Goal: Task Accomplishment & Management: Use online tool/utility

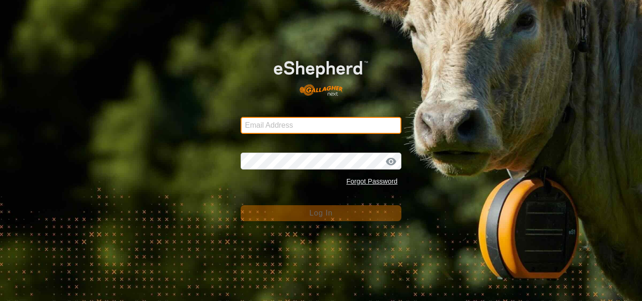
click at [288, 126] on input "Email Address" at bounding box center [321, 125] width 161 height 17
type input "[EMAIL_ADDRESS][DOMAIN_NAME]"
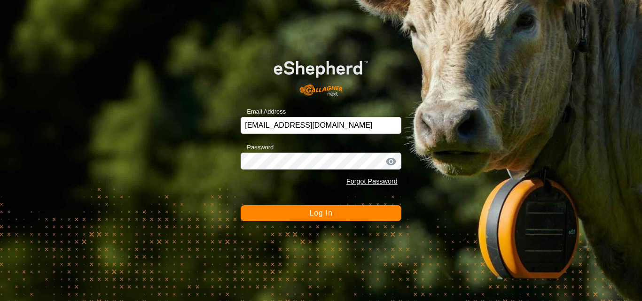
click at [319, 211] on span "Log In" at bounding box center [320, 213] width 23 height 8
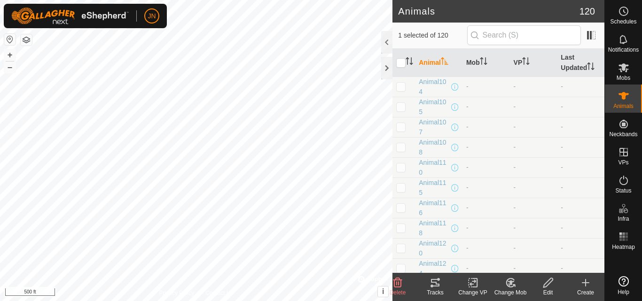
click at [436, 285] on icon at bounding box center [435, 282] width 11 height 11
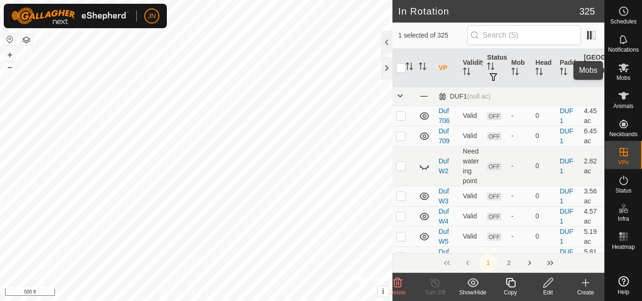
click at [625, 65] on icon at bounding box center [624, 67] width 10 height 9
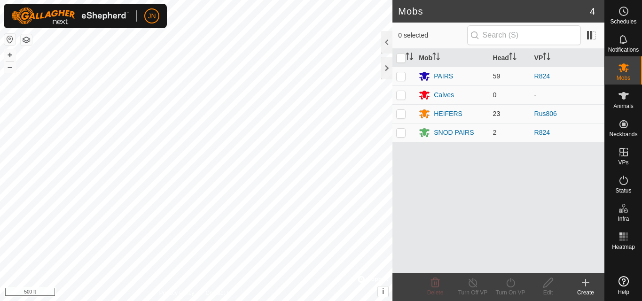
click at [399, 114] on p-checkbox at bounding box center [400, 114] width 9 height 8
checkbox input "true"
click at [511, 285] on icon at bounding box center [511, 282] width 12 height 11
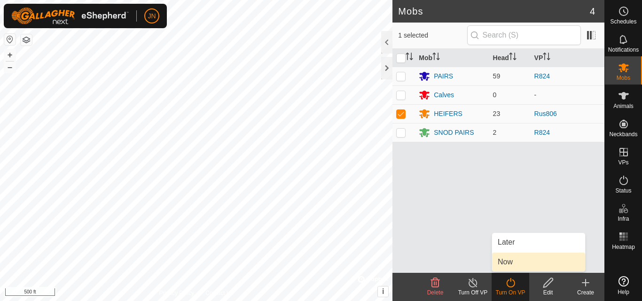
click at [511, 265] on link "Now" at bounding box center [538, 262] width 93 height 19
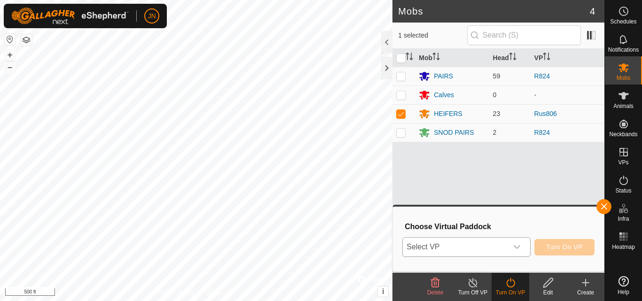
click at [478, 251] on span "Select VP" at bounding box center [455, 247] width 104 height 19
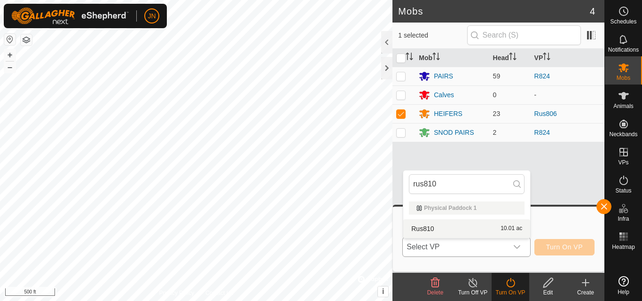
type input "rus810"
click at [476, 231] on li "Rus810 10.01 ac" at bounding box center [466, 229] width 127 height 19
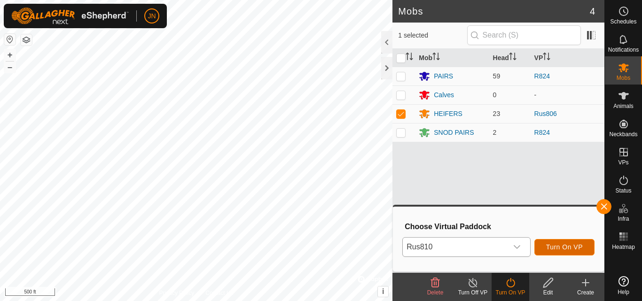
click at [554, 245] on span "Turn On VP" at bounding box center [564, 248] width 37 height 8
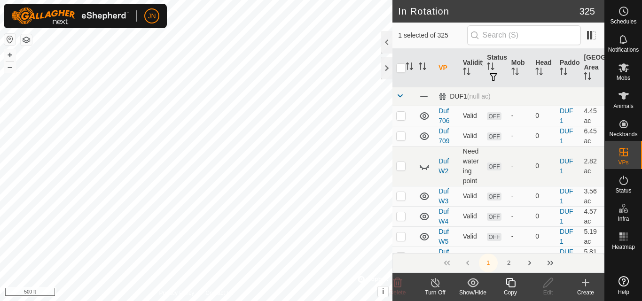
click at [511, 284] on icon at bounding box center [511, 282] width 12 height 11
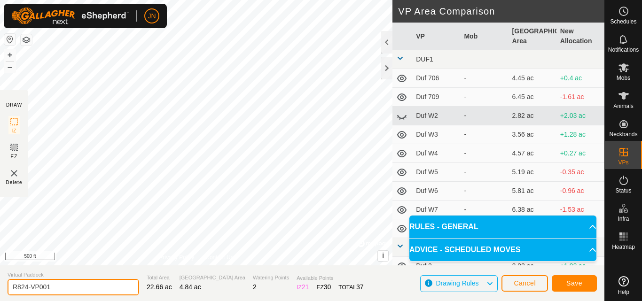
click at [68, 287] on input "R824-VP001" at bounding box center [74, 287] width 132 height 16
type input "R825"
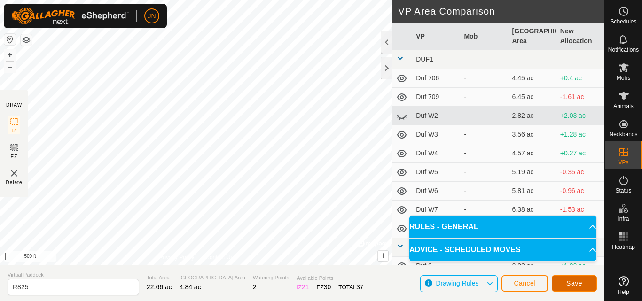
click at [569, 280] on span "Save" at bounding box center [574, 284] width 16 height 8
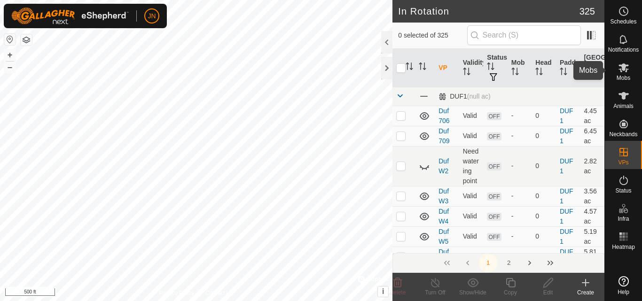
click at [624, 69] on icon at bounding box center [624, 67] width 10 height 9
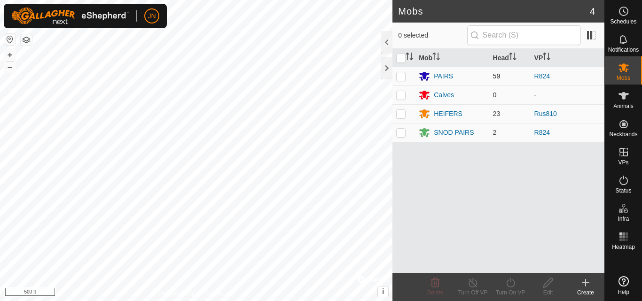
click at [401, 75] on p-checkbox at bounding box center [400, 76] width 9 height 8
checkbox input "true"
click at [403, 132] on p-checkbox at bounding box center [400, 133] width 9 height 8
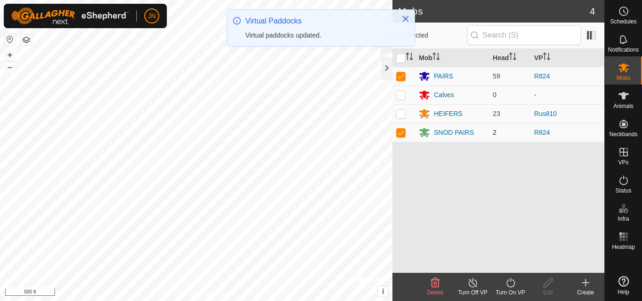
checkbox input "true"
click at [510, 283] on icon at bounding box center [511, 282] width 12 height 11
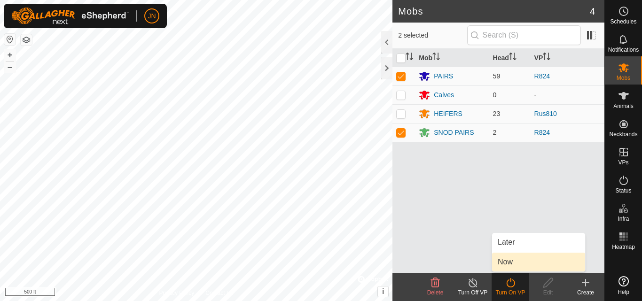
click at [513, 265] on link "Now" at bounding box center [538, 262] width 93 height 19
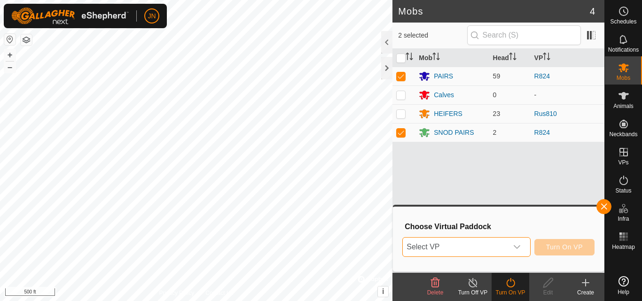
click at [473, 248] on span "Select VP" at bounding box center [455, 247] width 104 height 19
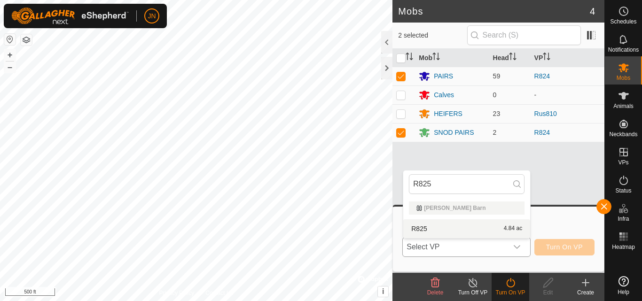
type input "R825"
click at [472, 227] on li "R825 4.84 ac" at bounding box center [466, 229] width 127 height 19
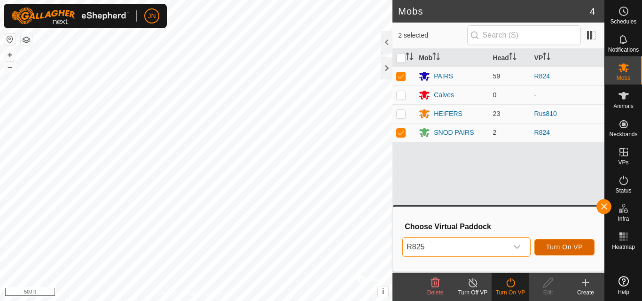
click at [571, 249] on span "Turn On VP" at bounding box center [564, 248] width 37 height 8
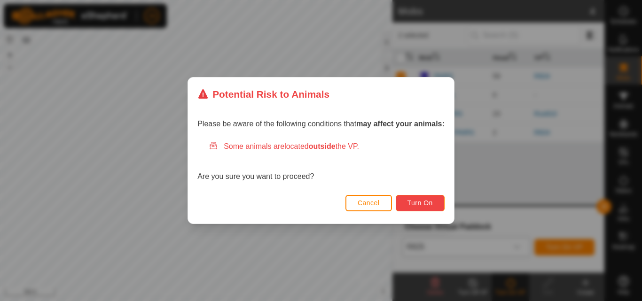
click at [427, 203] on span "Turn On" at bounding box center [420, 203] width 25 height 8
